Goal: Transaction & Acquisition: Register for event/course

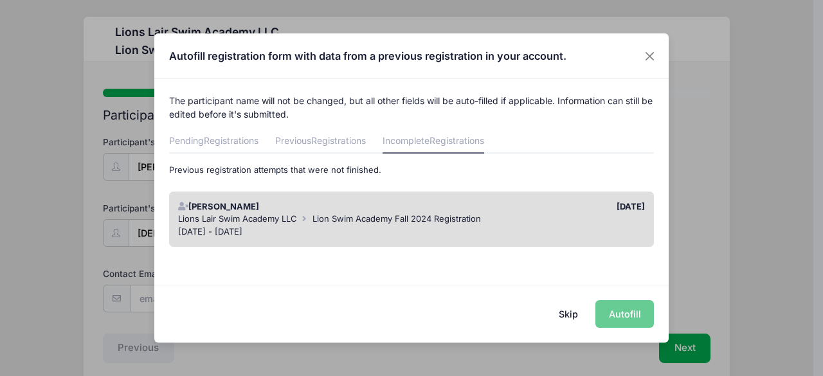
click at [627, 312] on div "Skip Autofill" at bounding box center [411, 313] width 514 height 57
click at [433, 145] on link "Incomplete Registrations" at bounding box center [433, 141] width 102 height 23
click at [602, 224] on div "Lions Lair Swim Academy LLC Lion Swim Academy Fall 2024 Registration" at bounding box center [411, 219] width 467 height 13
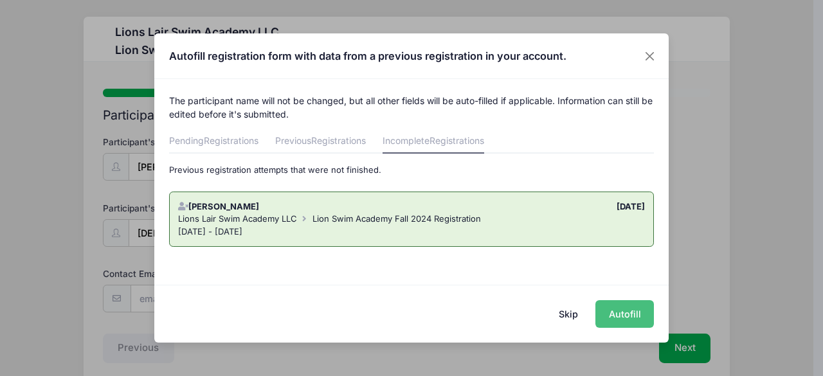
click at [624, 314] on button "Autofill" at bounding box center [624, 314] width 58 height 28
type input "om2330@columbia.edu"
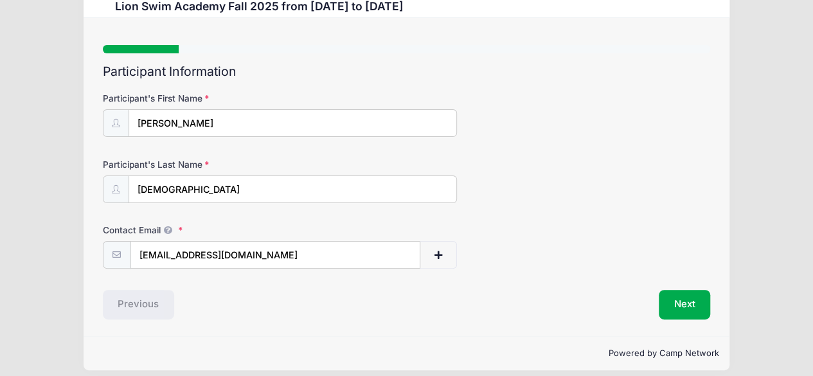
scroll to position [53, 0]
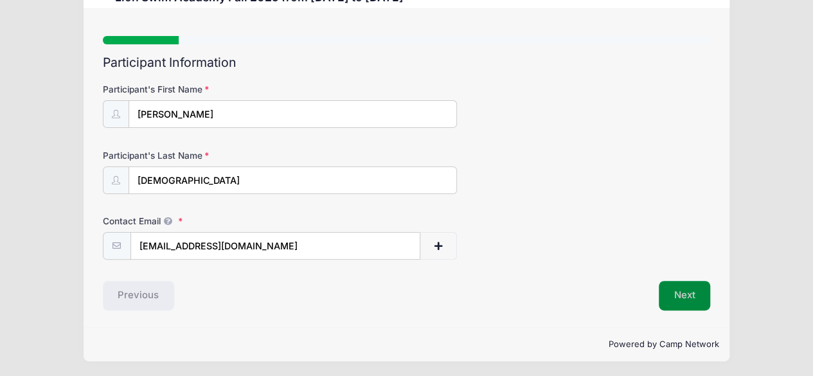
click at [687, 292] on button "Next" at bounding box center [685, 296] width 52 height 30
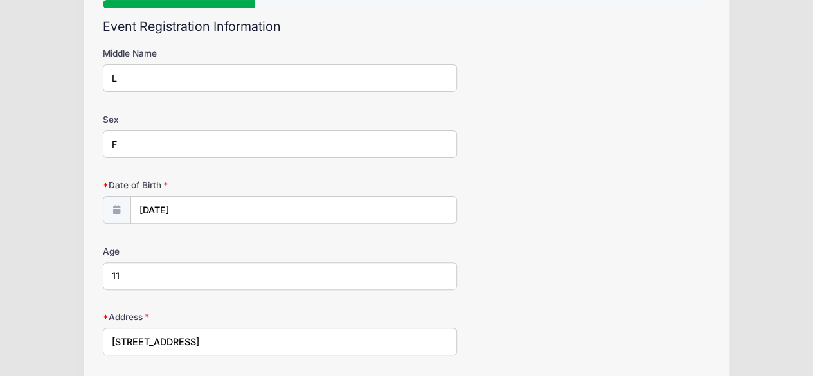
scroll to position [111, 0]
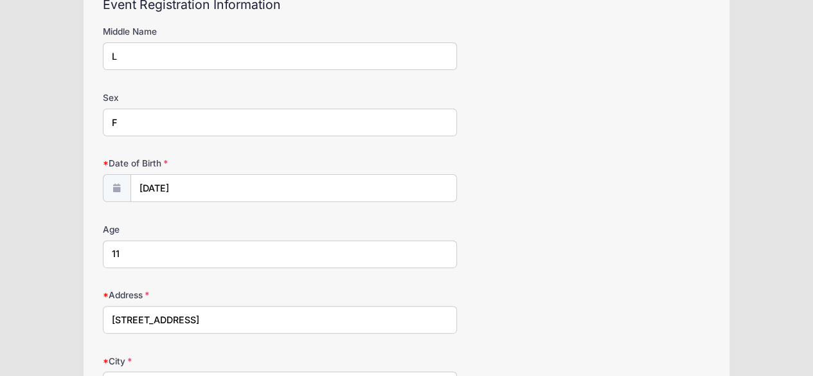
drag, startPoint x: 131, startPoint y: 54, endPoint x: 27, endPoint y: 60, distance: 104.3
drag, startPoint x: 105, startPoint y: 253, endPoint x: 98, endPoint y: 251, distance: 7.8
type input "12"
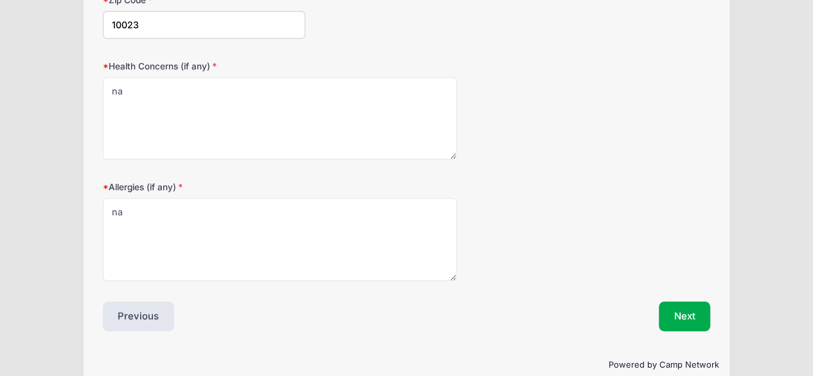
scroll to position [620, 0]
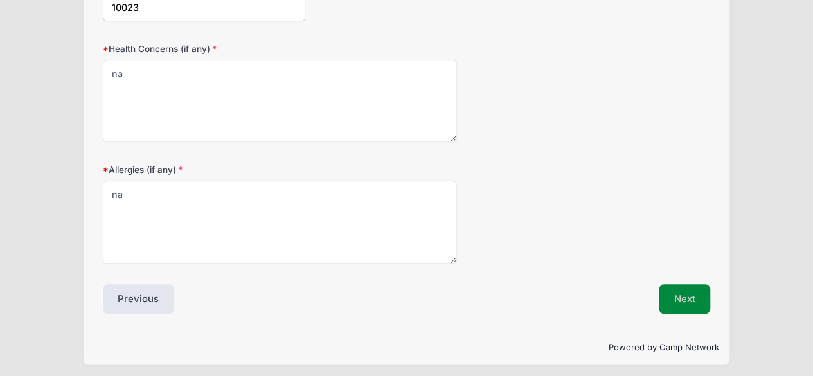
click at [678, 302] on button "Next" at bounding box center [685, 299] width 52 height 30
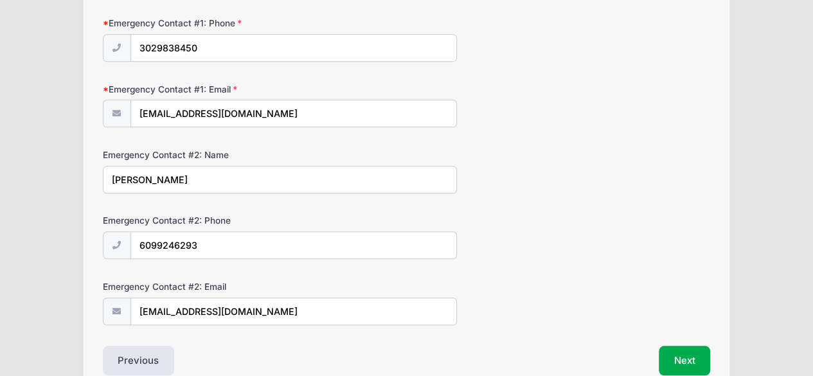
scroll to position [393, 0]
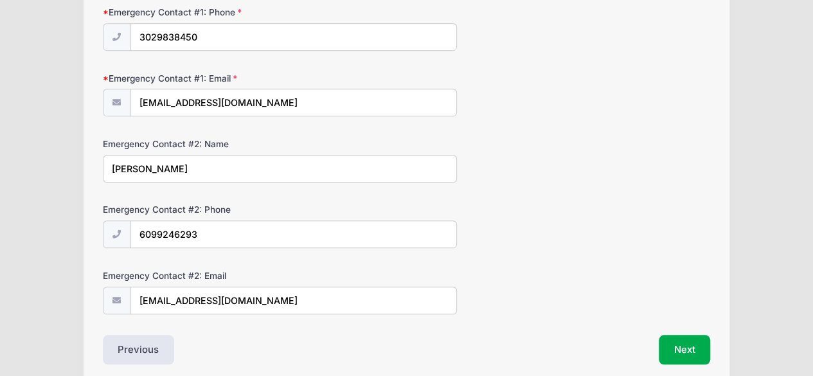
drag, startPoint x: 181, startPoint y: 168, endPoint x: 42, endPoint y: 173, distance: 138.9
click at [42, 173] on div "Lions Lair Swim Academy LLC Lion Swim Academy Fall 2025 from 09/09 to 12/18/202…" at bounding box center [406, 19] width 775 height 825
type input "Simon Santurian"
type input "(8"
type input "(914) 426-1162"
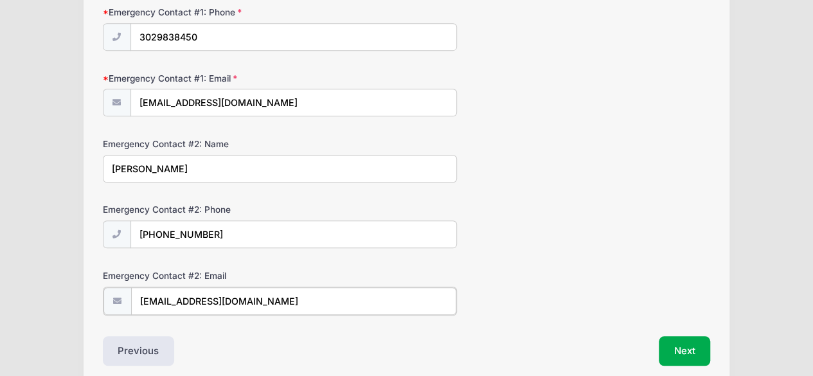
drag, startPoint x: 292, startPoint y: 307, endPoint x: 76, endPoint y: 301, distance: 216.1
click at [76, 301] on div "Lions Lair Swim Academy LLC Lion Swim Academy Fall 2025 from 09/09 to 12/18/202…" at bounding box center [406, 20] width 775 height 827
type input "sssanturian@gmail.com"
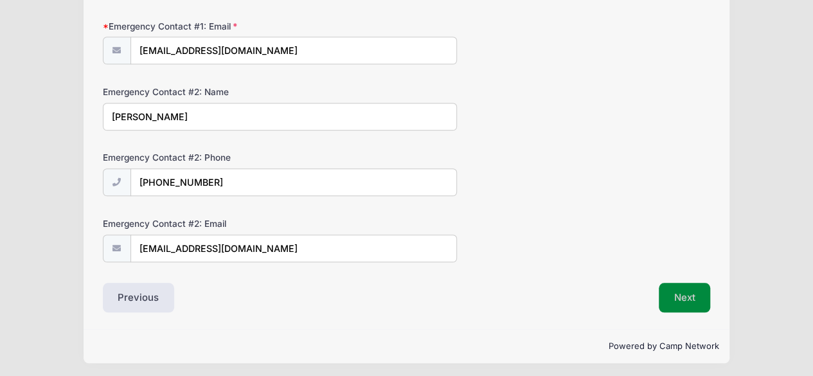
scroll to position [445, 0]
click at [688, 292] on button "Next" at bounding box center [685, 298] width 52 height 30
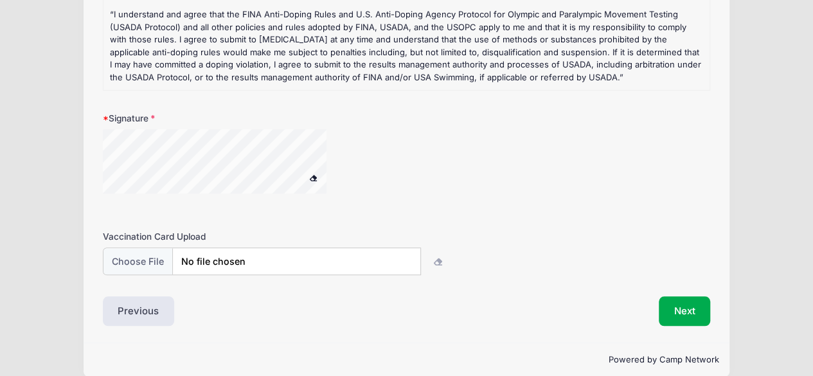
scroll to position [504, 0]
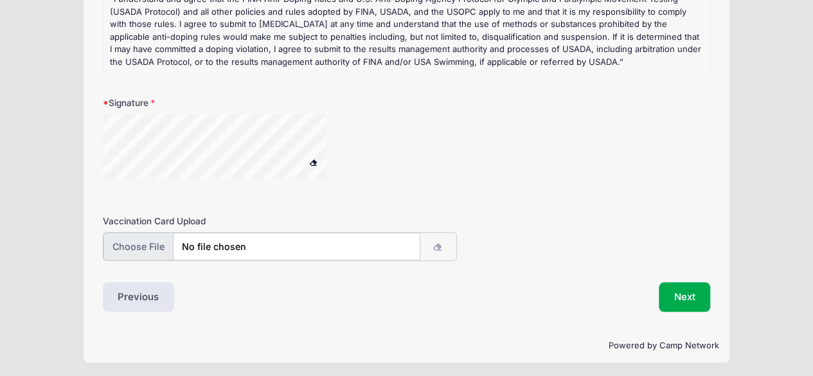
click at [281, 246] on input "file" at bounding box center [261, 247] width 317 height 28
click at [439, 247] on icon "button" at bounding box center [438, 247] width 10 height 0
click at [297, 248] on input "file" at bounding box center [261, 247] width 317 height 28
click at [145, 239] on input "file" at bounding box center [261, 247] width 317 height 28
click at [156, 247] on input "file" at bounding box center [261, 247] width 317 height 28
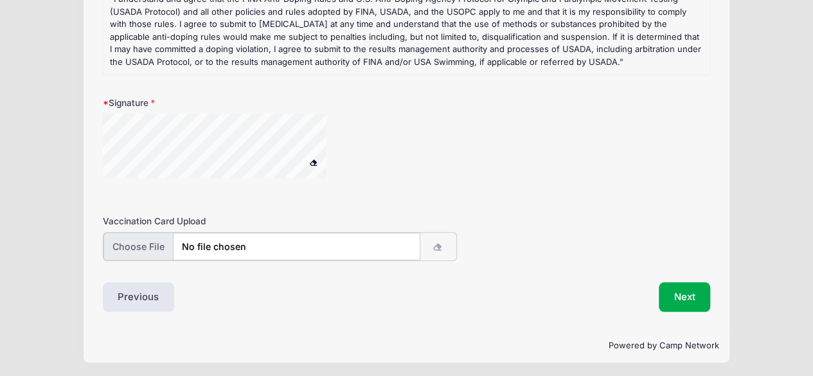
type input "C:\fakepath\Maria Santurian Immunization.pdf"
click at [686, 300] on button "Next" at bounding box center [685, 296] width 52 height 30
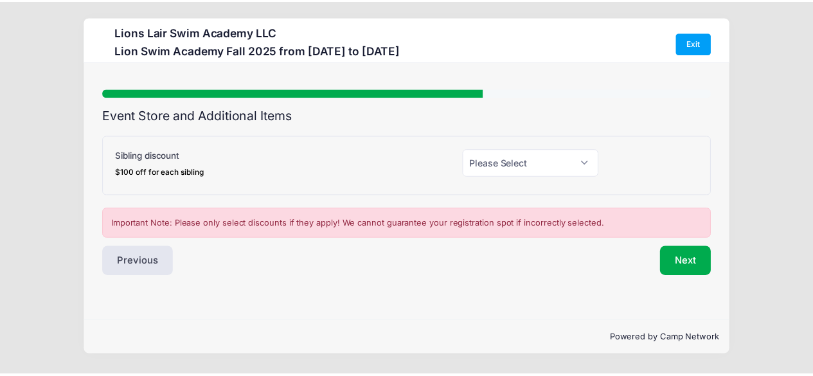
scroll to position [0, 0]
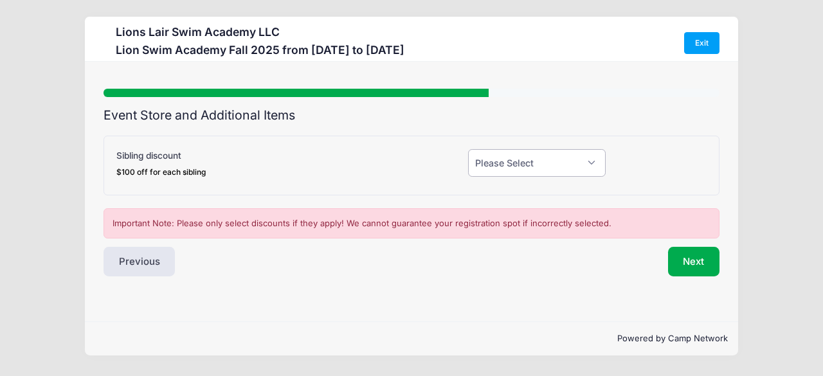
click at [589, 159] on select "Please Select Yes (-$100.00) No" at bounding box center [537, 163] width 138 height 28
click at [468, 149] on select "Please Select Yes (-$100.00) No" at bounding box center [537, 163] width 138 height 28
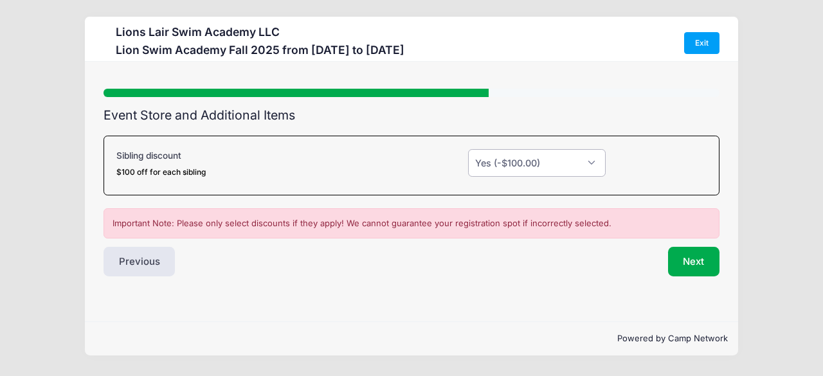
click at [582, 168] on select "Please Select Yes (-$100.00) No" at bounding box center [537, 163] width 138 height 28
select select "0"
click at [468, 149] on select "Please Select Yes (-$100.00) No" at bounding box center [537, 163] width 138 height 28
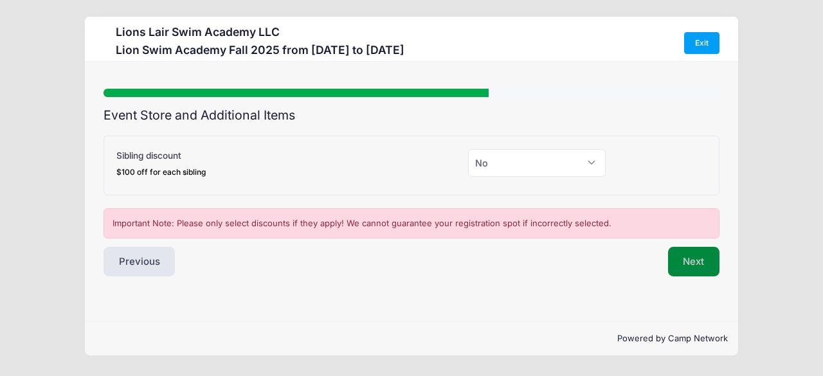
click at [690, 257] on button "Next" at bounding box center [694, 262] width 52 height 30
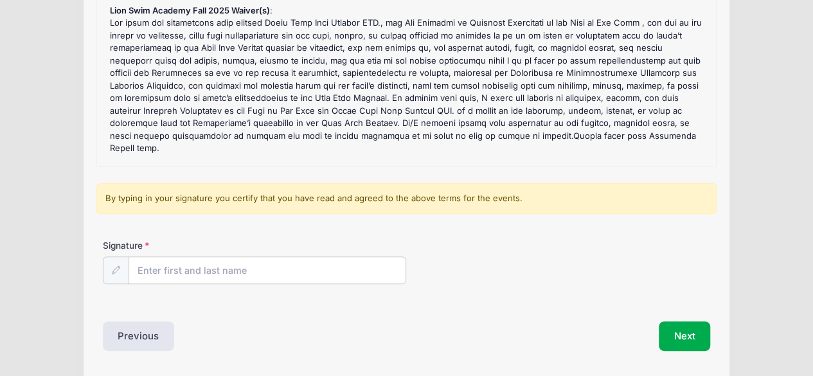
scroll to position [170, 0]
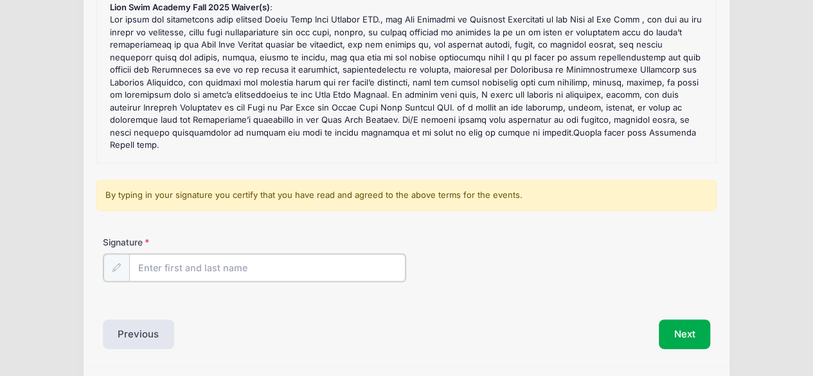
click at [280, 265] on input "Signature" at bounding box center [267, 268] width 277 height 28
click at [280, 265] on input "Ol" at bounding box center [267, 268] width 277 height 28
type input "[PERSON_NAME]"
click at [553, 296] on div "Signature Olga Mozias" at bounding box center [406, 269] width 620 height 66
click at [680, 336] on button "Next" at bounding box center [685, 333] width 52 height 30
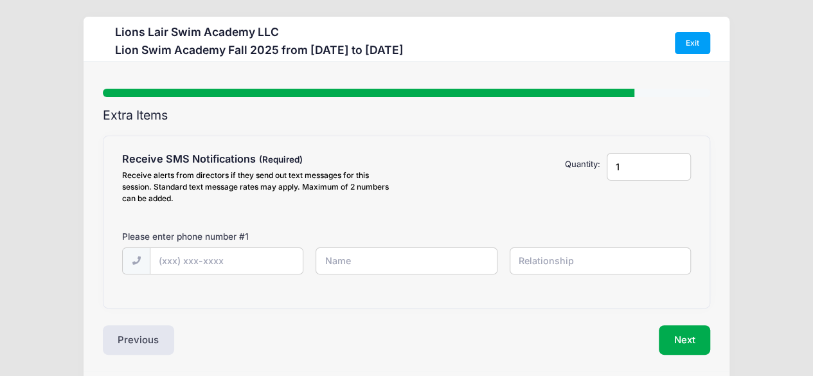
scroll to position [45, 0]
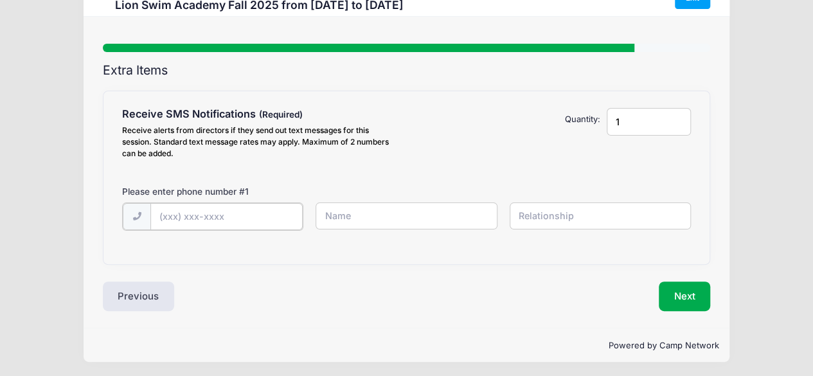
click at [210, 211] on input "text" at bounding box center [226, 217] width 152 height 28
type input "(302) 983-8450"
click at [372, 222] on input "text" at bounding box center [406, 216] width 181 height 28
type input "[PERSON_NAME]"
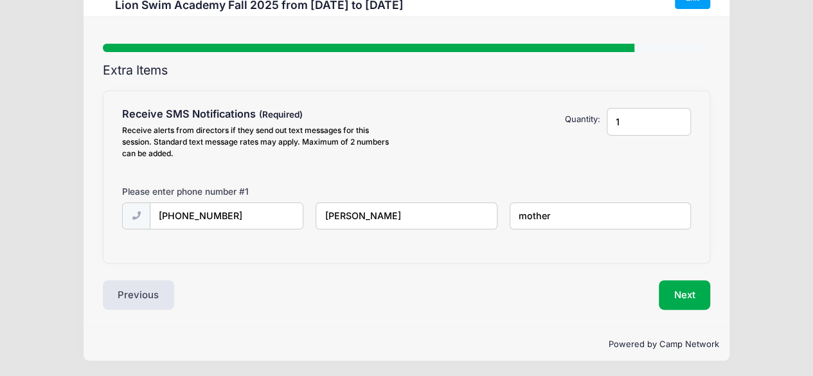
type input "mother"
click at [624, 126] on input "1" at bounding box center [649, 122] width 84 height 28
type input "2"
click at [676, 119] on input "2" at bounding box center [649, 122] width 84 height 28
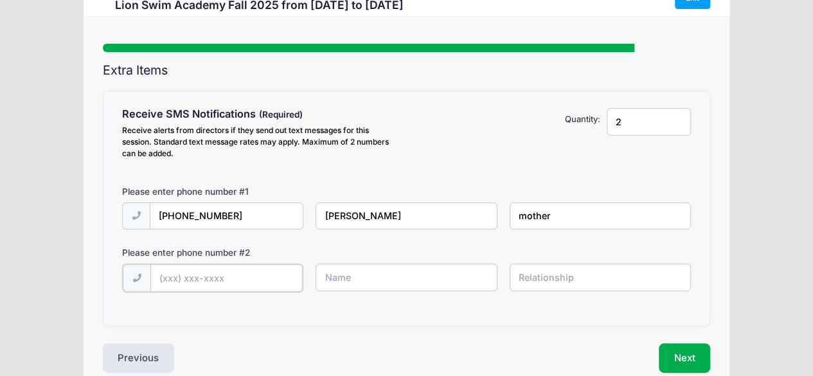
click at [242, 274] on input "text" at bounding box center [226, 278] width 152 height 28
drag, startPoint x: 206, startPoint y: 278, endPoint x: 244, endPoint y: 277, distance: 37.9
click at [244, 277] on input "(914) 484-7325" at bounding box center [226, 278] width 152 height 28
type input "(914) 484-0199"
click at [337, 280] on input "text" at bounding box center [406, 278] width 181 height 28
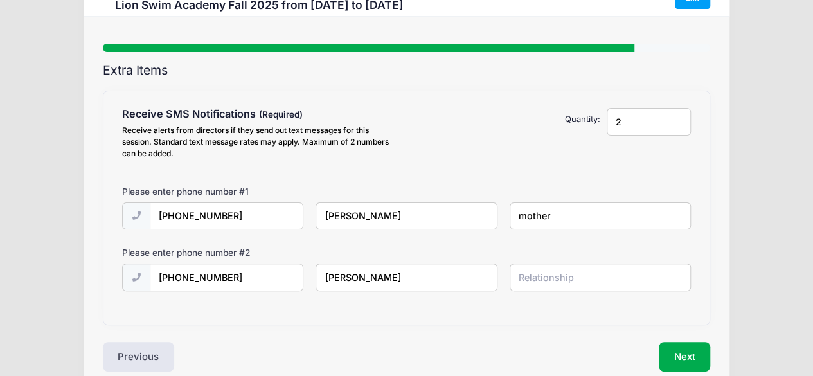
type input "Maria Santurian"
click at [548, 272] on input "text" at bounding box center [600, 278] width 181 height 28
type input "s"
drag, startPoint x: 591, startPoint y: 276, endPoint x: 462, endPoint y: 274, distance: 129.2
click at [462, 274] on div "(914) 484-0199 Maria Santurian participant" at bounding box center [407, 286] width 582 height 44
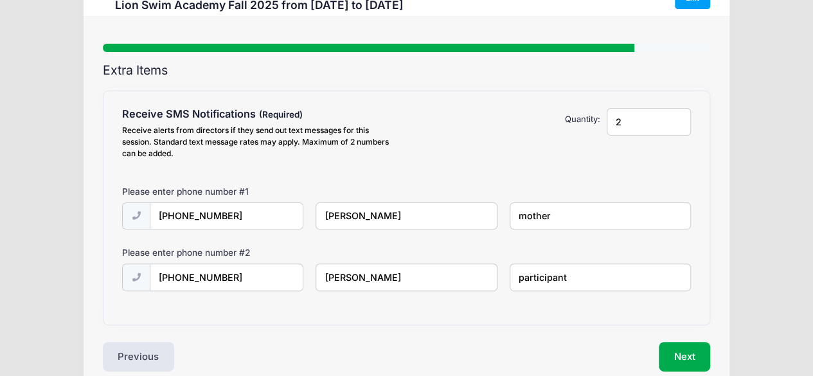
type input "participant"
click at [549, 326] on div "Extra Items Receive SMS Notifications Receive alerts from directors if they sen…" at bounding box center [407, 217] width 608 height 309
drag, startPoint x: 574, startPoint y: 278, endPoint x: 460, endPoint y: 271, distance: 114.0
click at [460, 271] on div "(914) 484-0199 Maria Santurian participant" at bounding box center [407, 286] width 582 height 44
click at [691, 356] on button "Next" at bounding box center [685, 357] width 52 height 30
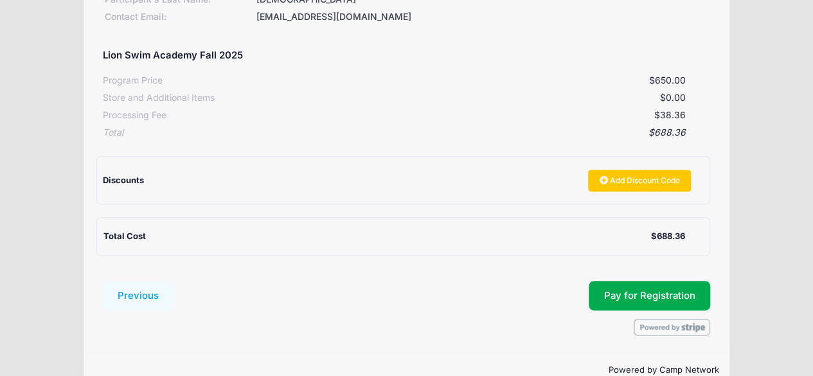
scroll to position [183, 0]
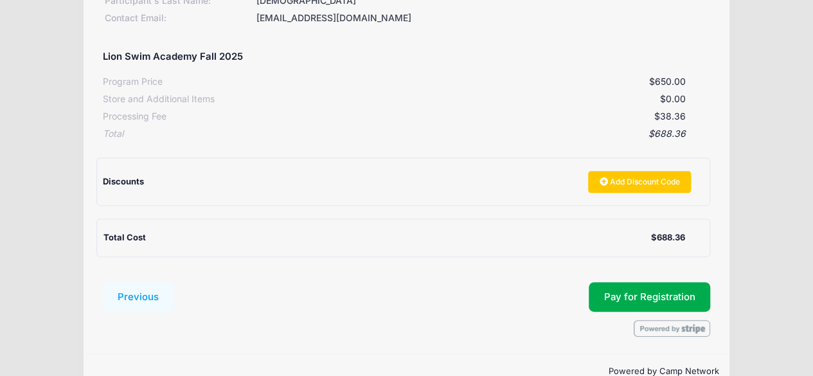
drag, startPoint x: 688, startPoint y: 119, endPoint x: 662, endPoint y: 118, distance: 25.7
click at [662, 118] on div "Processing Fee $38.36" at bounding box center [407, 114] width 608 height 17
click at [653, 177] on link "Add Discount Code" at bounding box center [639, 182] width 103 height 22
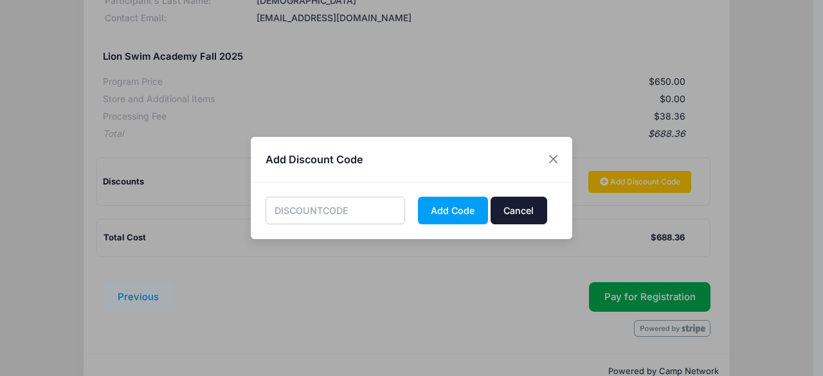
click at [535, 206] on button "Cancel" at bounding box center [518, 211] width 57 height 28
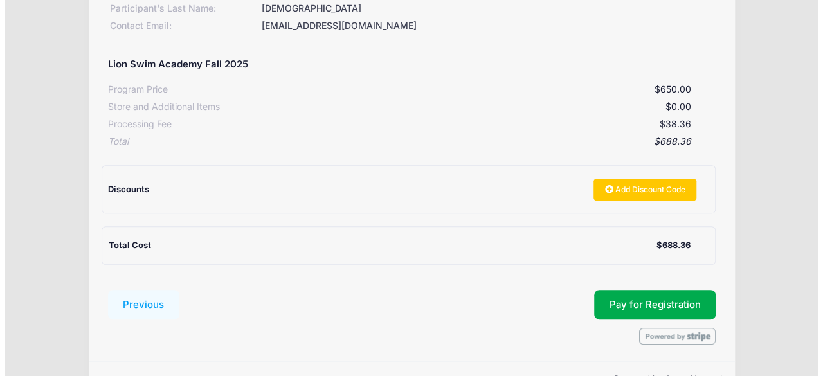
scroll to position [178, 0]
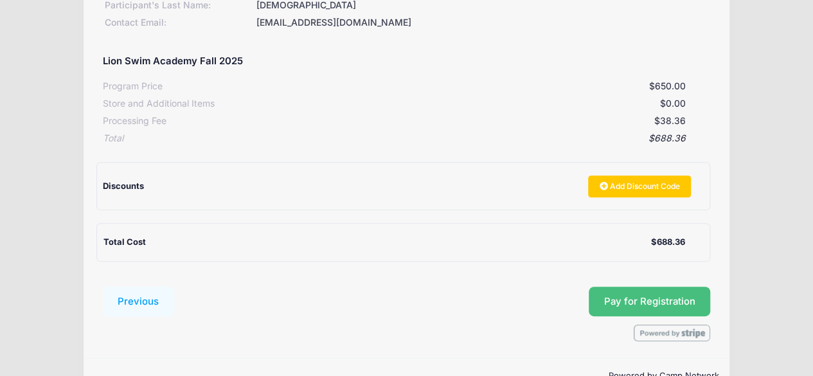
click at [655, 301] on button "Pay for Registration" at bounding box center [650, 302] width 122 height 30
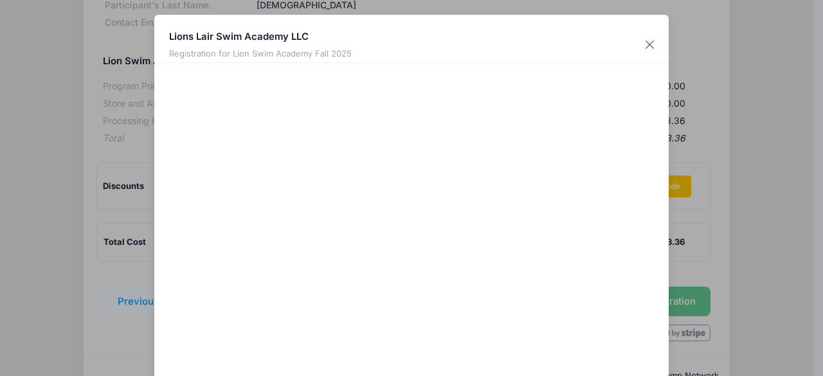
click at [557, 322] on div at bounding box center [536, 238] width 237 height 338
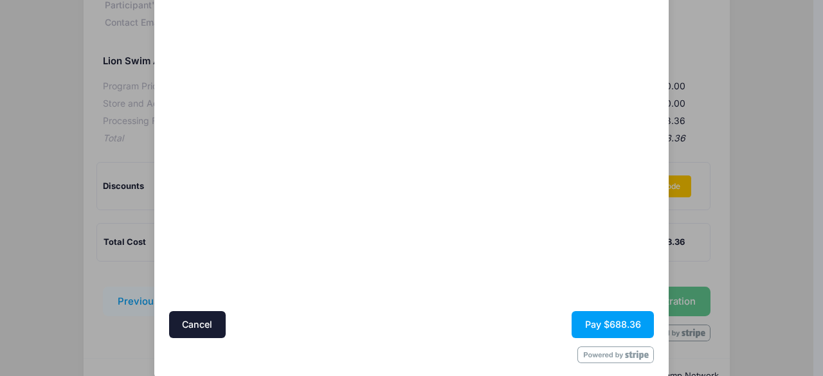
scroll to position [119, 0]
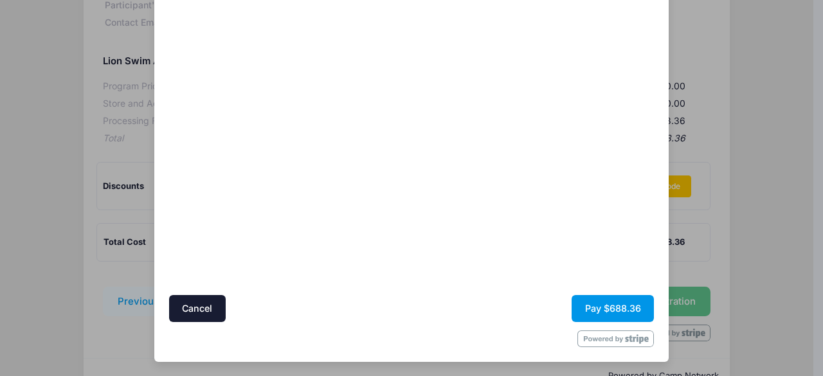
click at [613, 310] on button "Pay $688.36" at bounding box center [612, 309] width 82 height 28
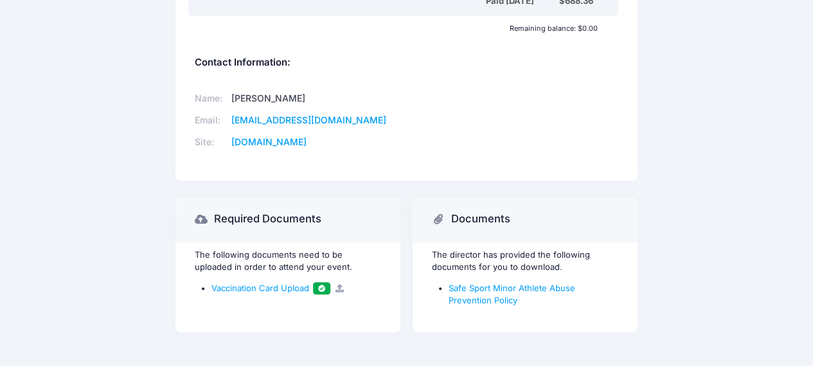
scroll to position [476, 0]
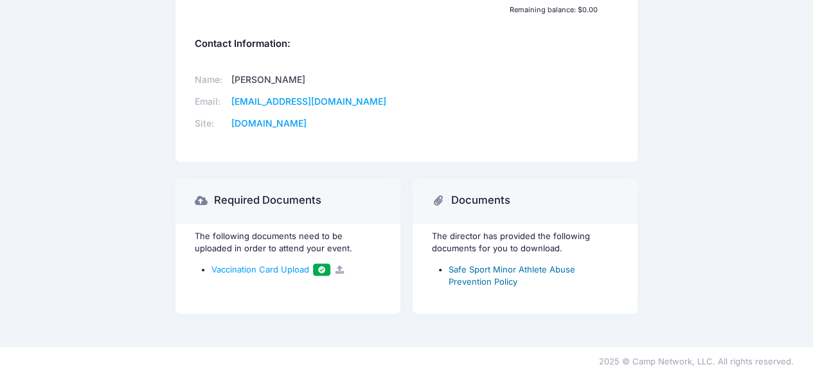
click at [524, 276] on link "Safe Sport Minor Athlete Abuse Prevention Policy" at bounding box center [512, 275] width 127 height 23
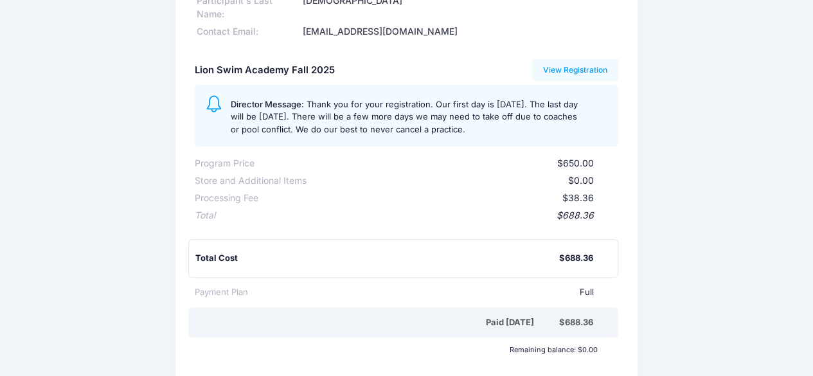
scroll to position [131, 0]
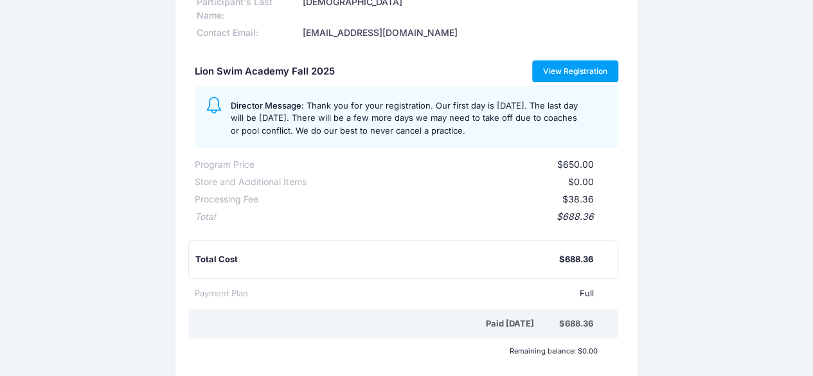
click at [579, 72] on link "View Registration" at bounding box center [575, 71] width 87 height 22
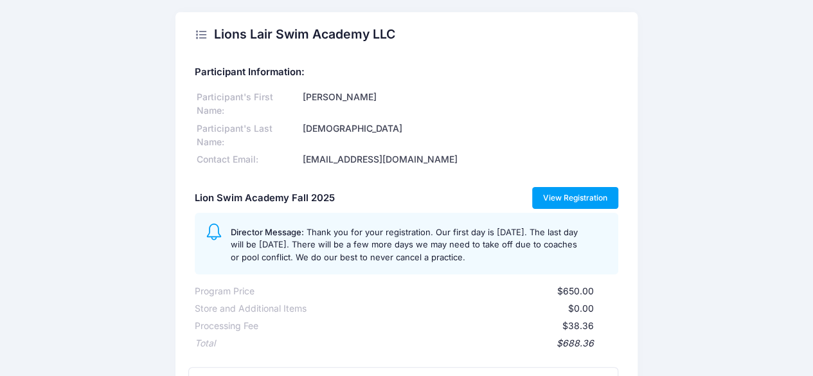
scroll to position [0, 0]
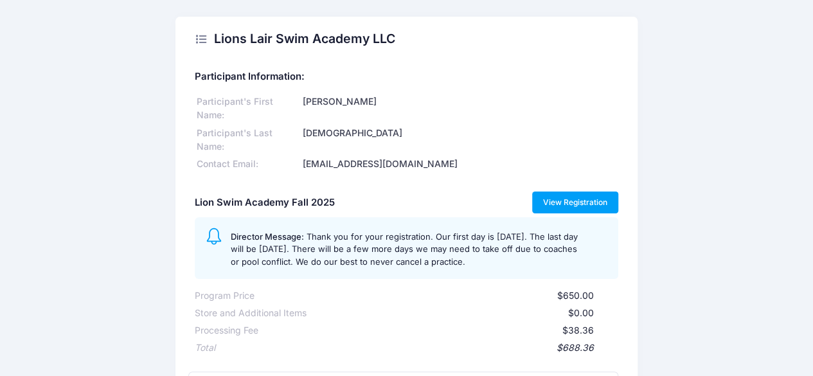
click at [584, 196] on link "View Registration" at bounding box center [575, 203] width 87 height 22
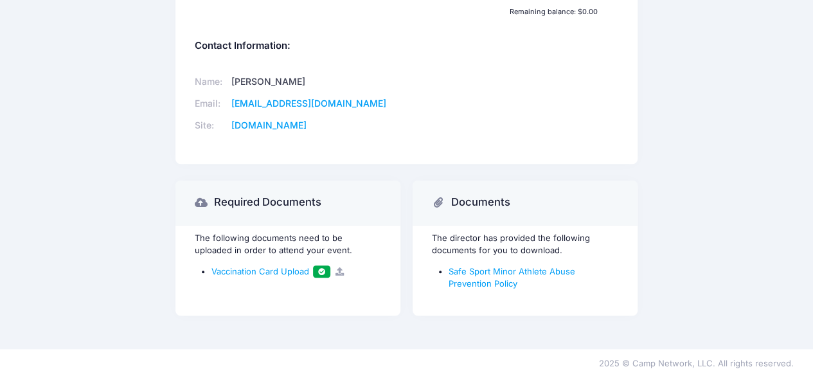
scroll to position [483, 0]
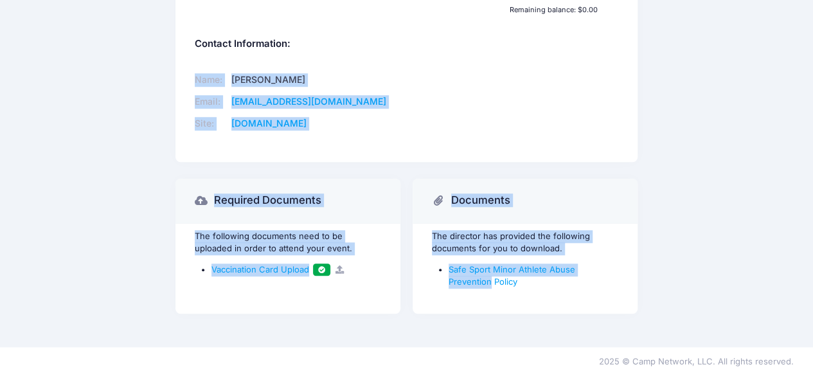
drag, startPoint x: 807, startPoint y: 259, endPoint x: 811, endPoint y: 132, distance: 127.3
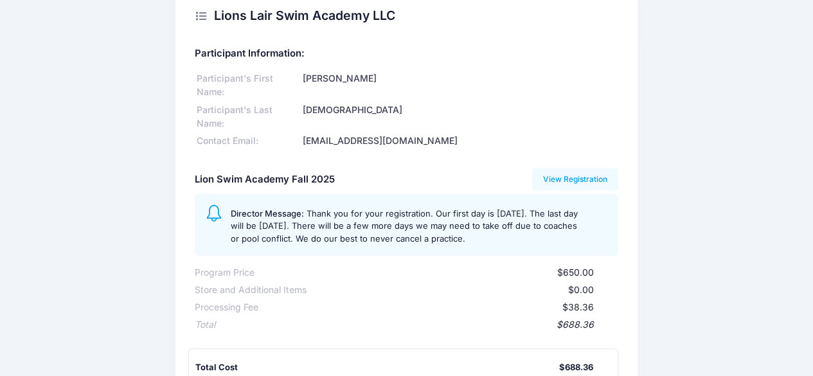
scroll to position [0, 0]
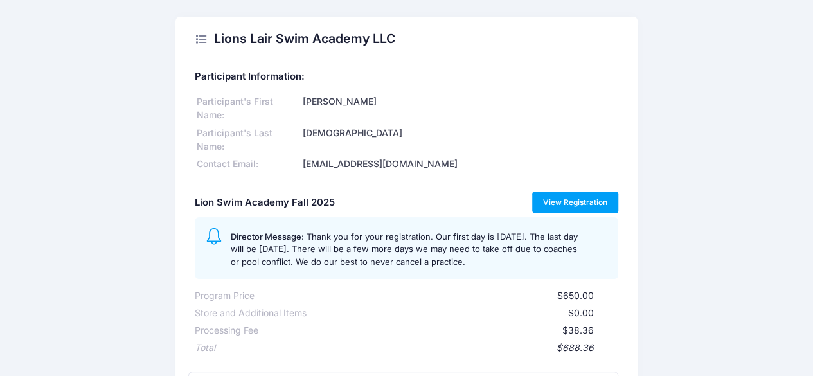
click at [575, 193] on link "View Registration" at bounding box center [575, 203] width 87 height 22
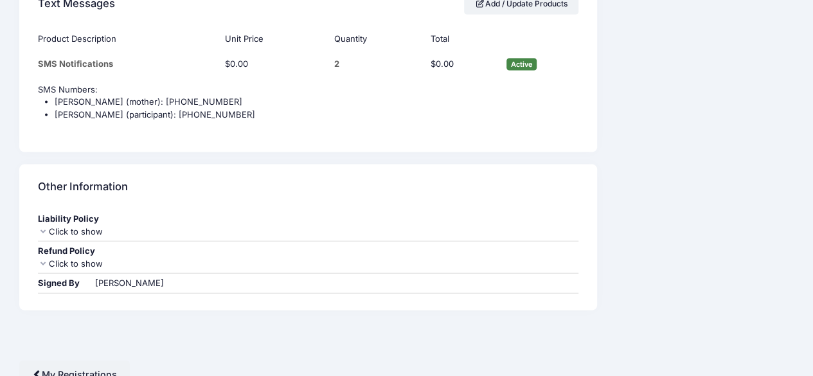
scroll to position [1327, 0]
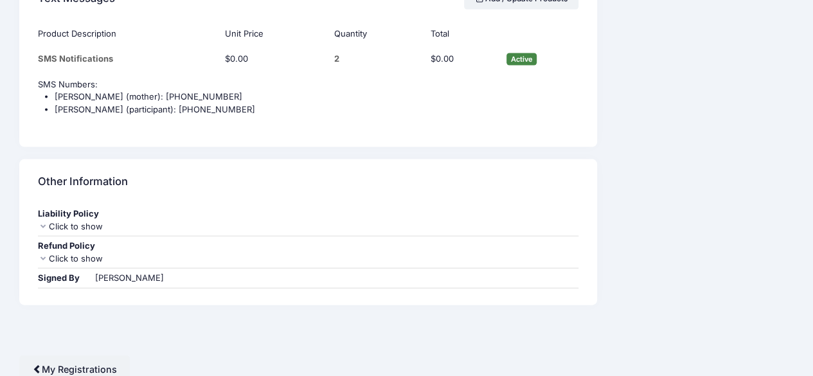
click at [51, 253] on div "Click to show" at bounding box center [308, 259] width 540 height 13
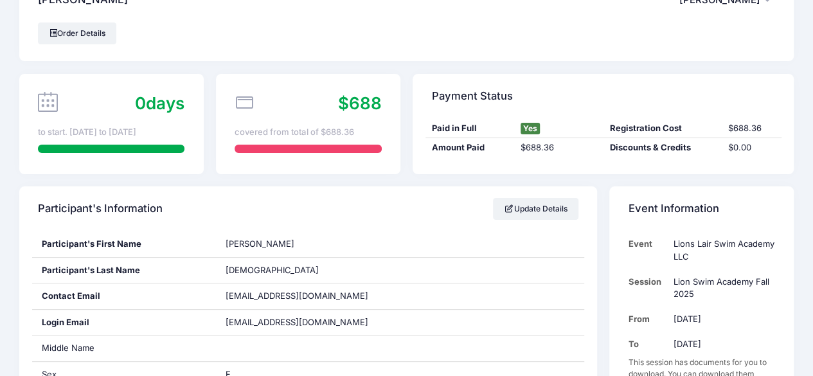
scroll to position [0, 0]
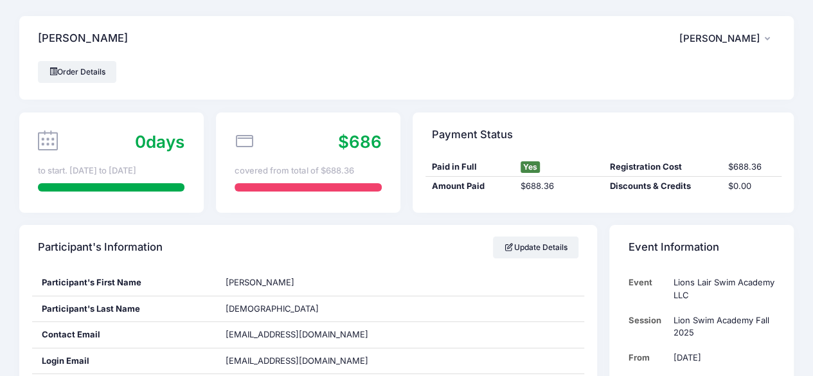
click at [765, 39] on icon "button" at bounding box center [770, 39] width 10 height 0
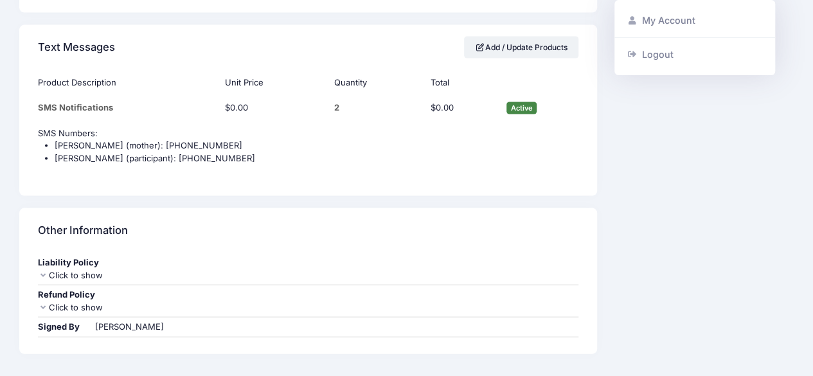
scroll to position [1327, 0]
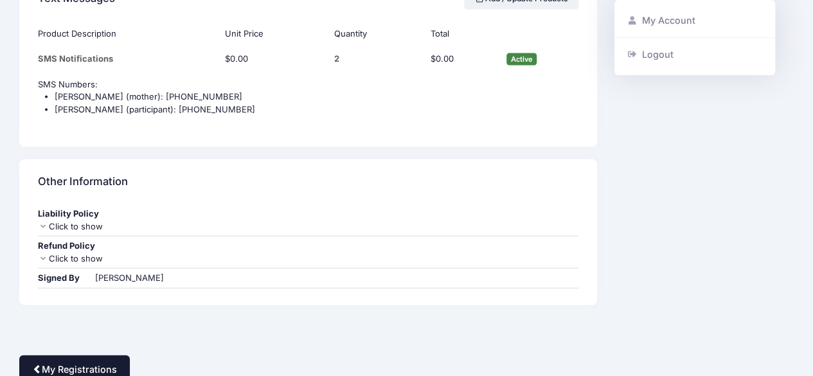
click at [103, 362] on link "My Registrations" at bounding box center [74, 369] width 111 height 28
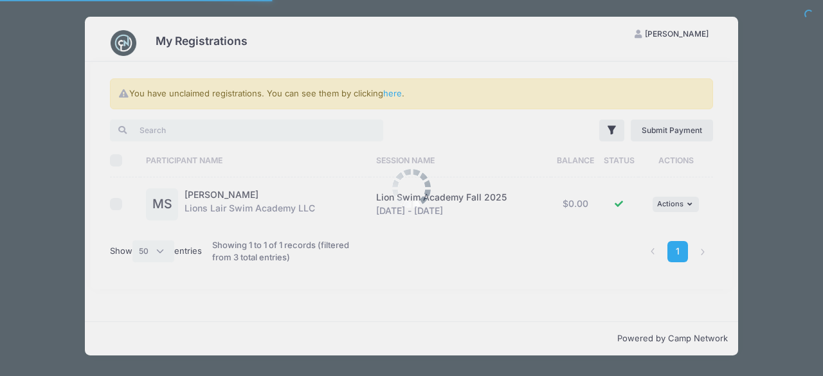
select select "50"
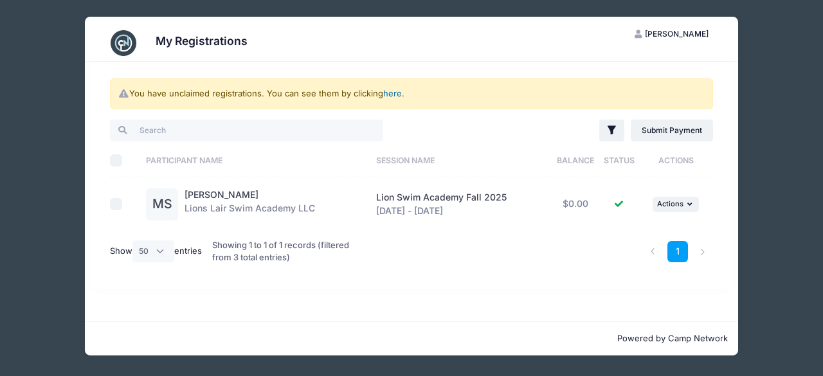
click at [392, 94] on link "here" at bounding box center [392, 93] width 19 height 10
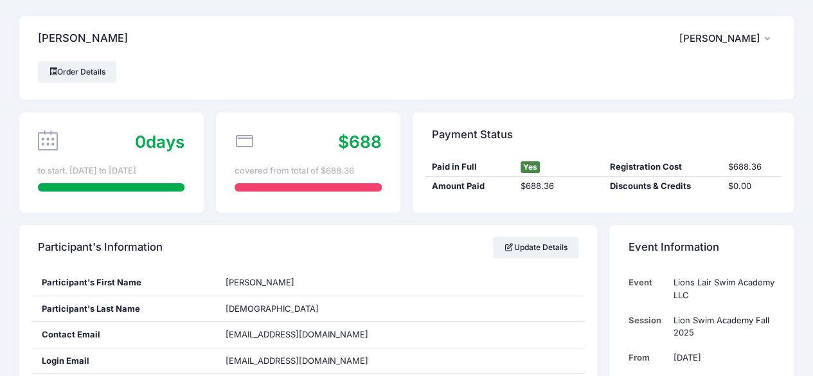
click at [766, 39] on icon "button" at bounding box center [770, 39] width 10 height 0
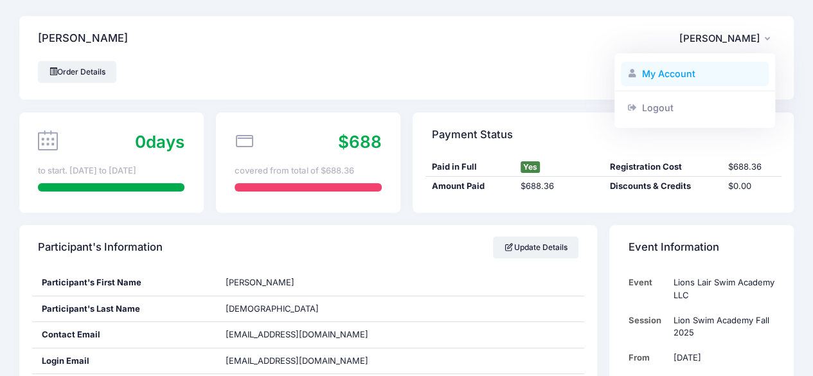
click at [679, 73] on link "My Account" at bounding box center [695, 74] width 148 height 24
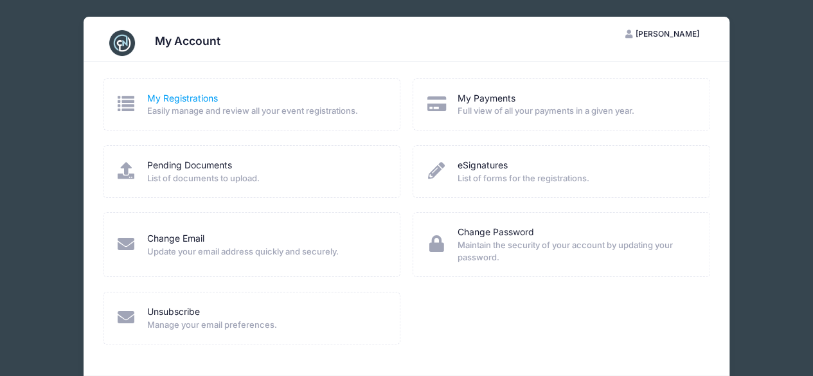
click at [183, 99] on link "My Registrations" at bounding box center [182, 98] width 71 height 13
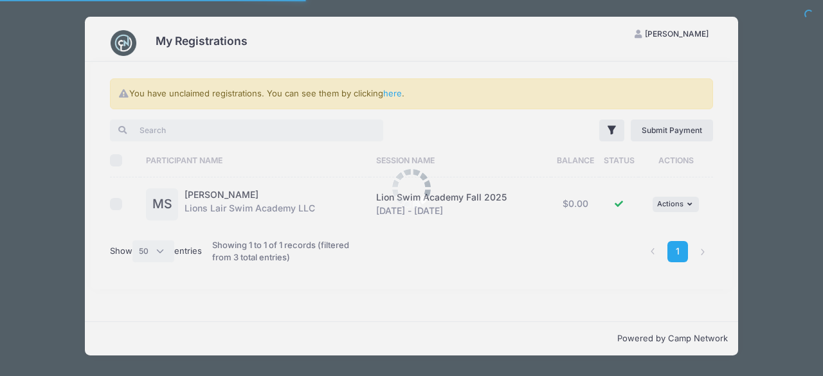
select select "50"
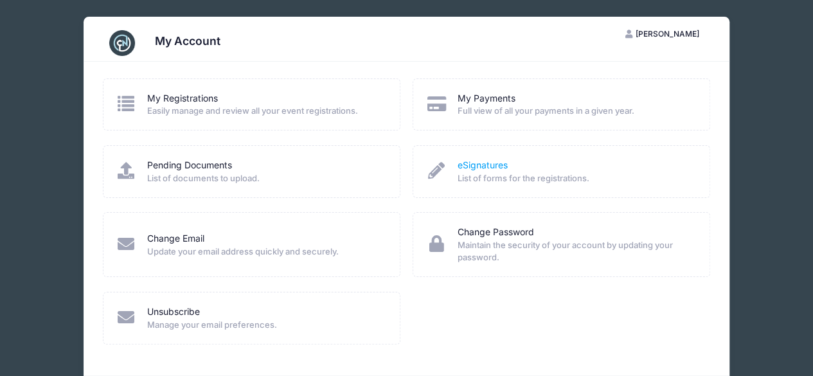
click at [477, 167] on link "eSignatures" at bounding box center [482, 165] width 50 height 13
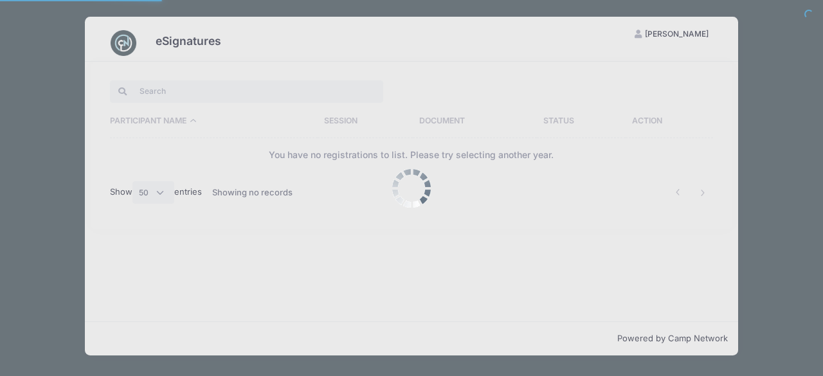
select select "50"
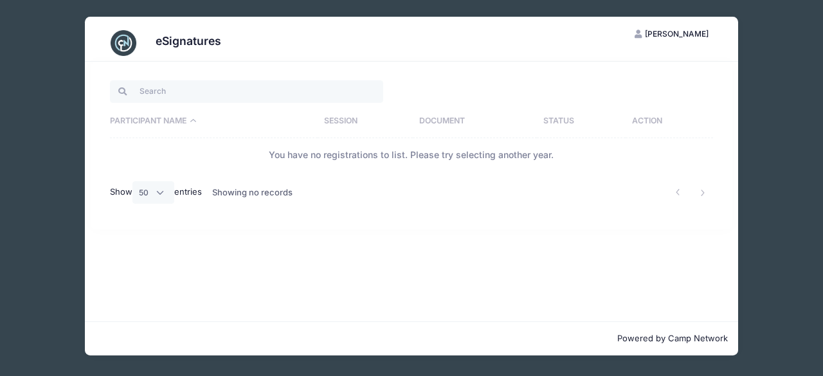
click at [190, 193] on label "Show All 10 25 50 entries" at bounding box center [156, 192] width 93 height 22
click at [175, 193] on select "All 10 25 50" at bounding box center [153, 192] width 42 height 22
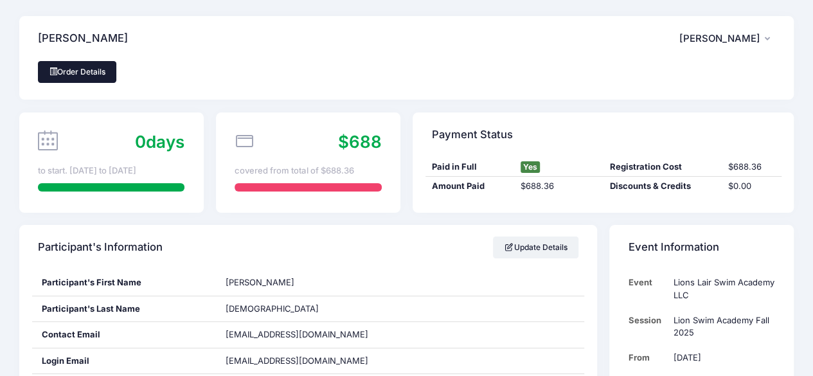
click at [84, 73] on link "Order Details" at bounding box center [77, 72] width 78 height 22
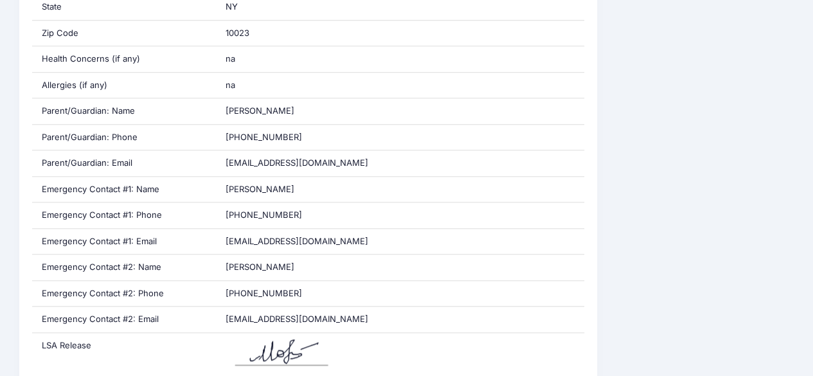
scroll to position [485, 0]
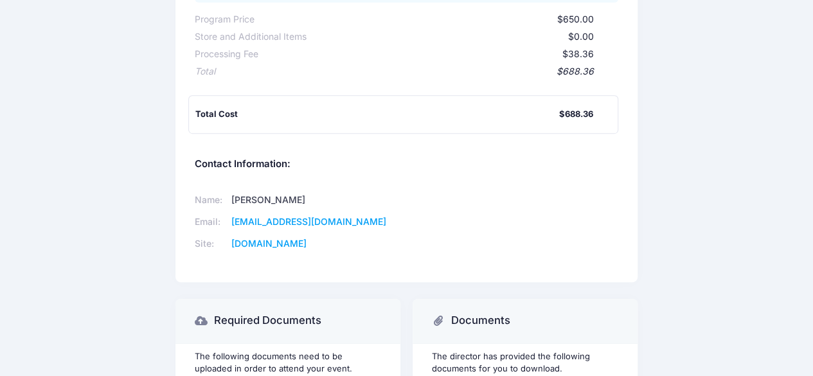
scroll to position [281, 0]
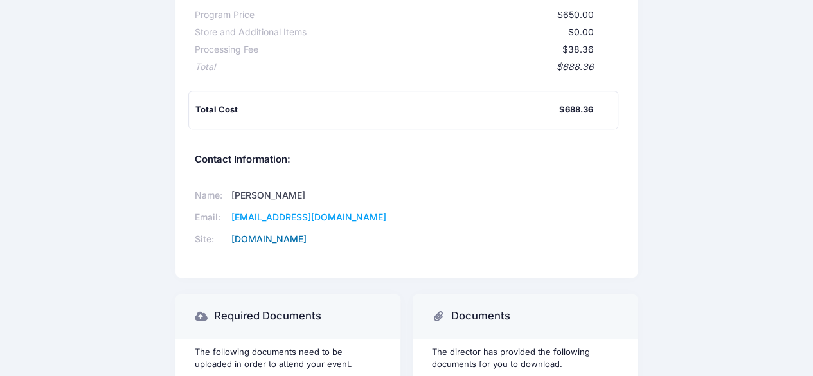
click at [307, 244] on link "[DOMAIN_NAME]" at bounding box center [268, 238] width 75 height 11
